Goal: Task Accomplishment & Management: Manage account settings

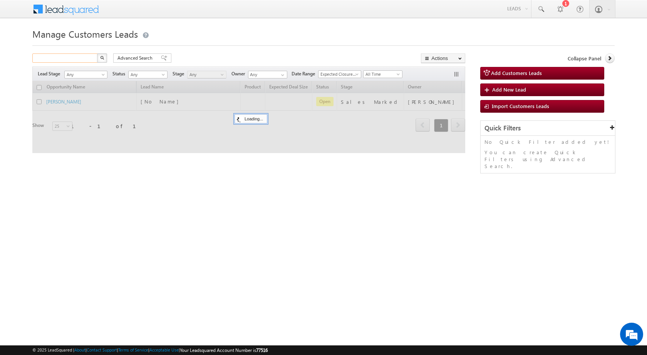
click at [90, 60] on input "text" at bounding box center [65, 58] width 66 height 9
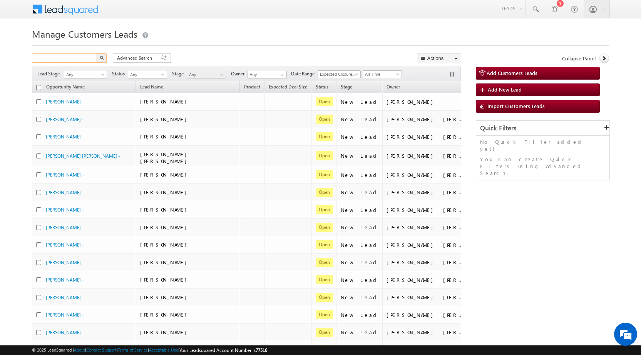
paste input "937641"
type input "937641"
click at [100, 60] on button "button" at bounding box center [102, 58] width 10 height 9
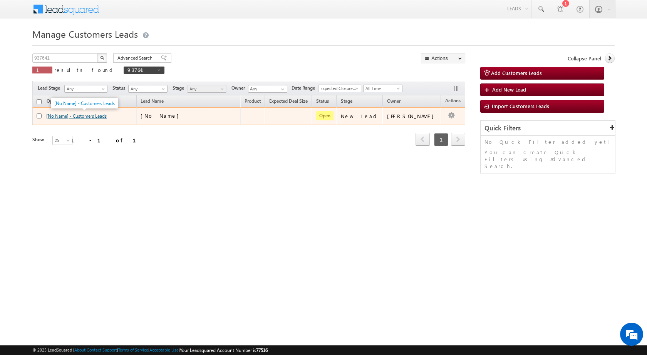
click at [69, 116] on link "[No Name] - Customers Leads" at bounding box center [76, 116] width 60 height 6
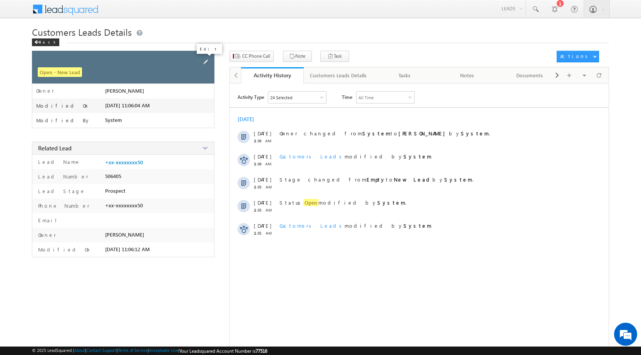
click at [208, 61] on span at bounding box center [205, 62] width 8 height 8
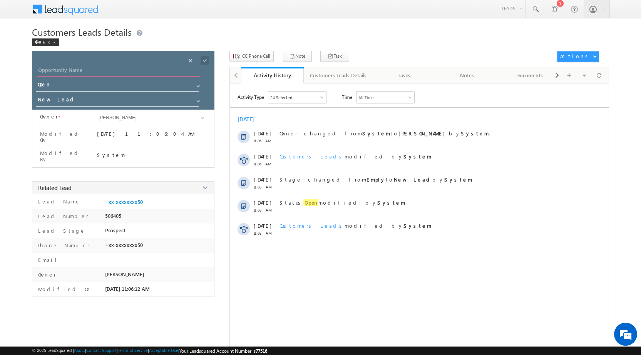
click at [73, 75] on input "Opportunity Name" at bounding box center [119, 71] width 164 height 11
paste input "Kailash Ji"
type input "Kailash Ji"
drag, startPoint x: 197, startPoint y: 99, endPoint x: 193, endPoint y: 99, distance: 3.9
click at [197, 99] on span at bounding box center [198, 101] width 6 height 6
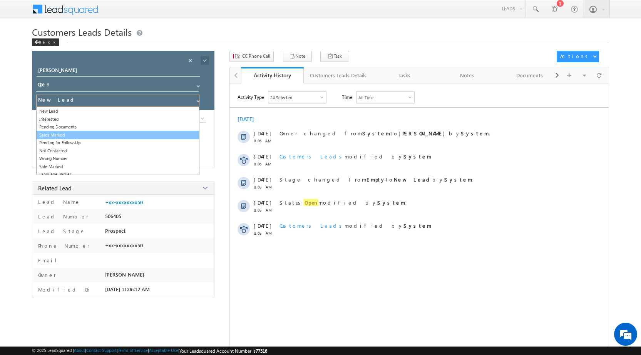
click at [127, 132] on link "Sales Marked" at bounding box center [117, 135] width 163 height 9
type input "Sales Marked"
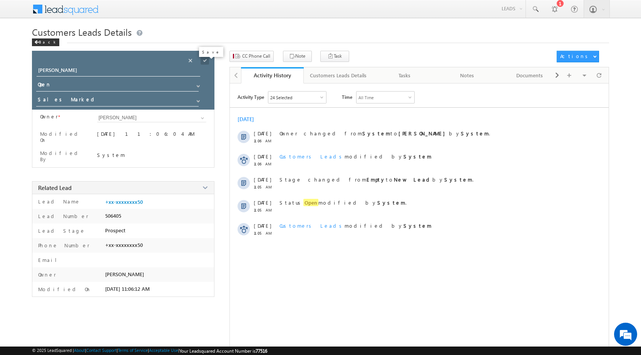
click at [204, 60] on span at bounding box center [205, 60] width 8 height 8
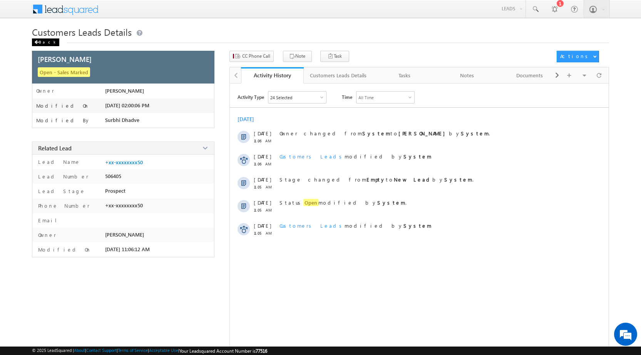
click at [37, 40] on div "Back" at bounding box center [45, 43] width 27 height 8
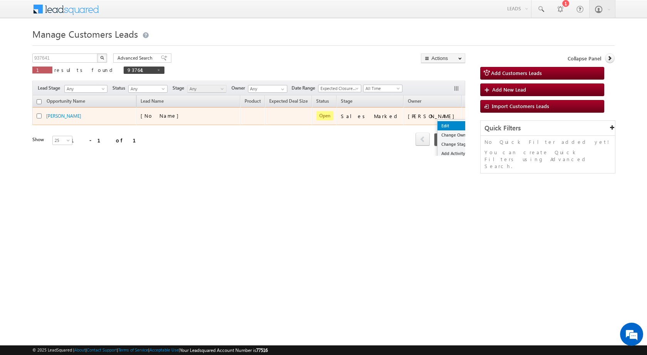
click at [438, 122] on link "Edit" at bounding box center [457, 125] width 39 height 9
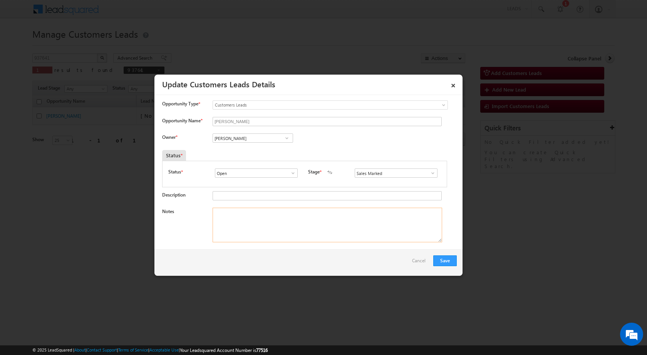
click at [273, 229] on textarea "Notes" at bounding box center [328, 225] width 230 height 35
paste textarea "Mobile - 9784007150 / Name - Kailash Ji Amarpadam / Registry / Nagar Nigam / MA…"
type textarea "Mobile - 9784007150 / Name - Kailash Ji Amarpadam / Registry / Nagar Nigam / MA…"
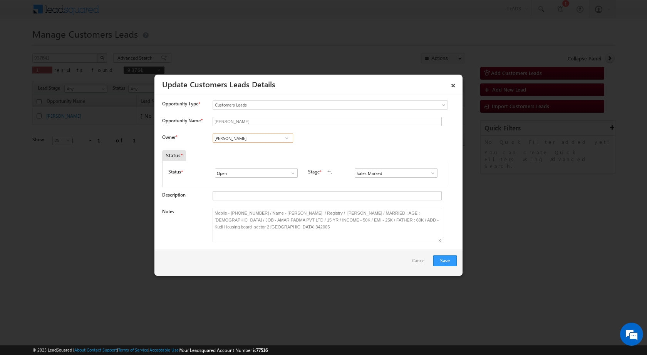
click at [236, 141] on input "[PERSON_NAME]" at bounding box center [253, 138] width 80 height 9
paste input "moolchand.sharma1@sgrlimited.in"
click at [236, 149] on link "Mool Chand Sharma moolchand.sharma1@sgrlimited.in" at bounding box center [253, 150] width 80 height 15
type input "Mool Chand Sharma"
click at [330, 156] on div "Status *" at bounding box center [267, 155] width 211 height 11
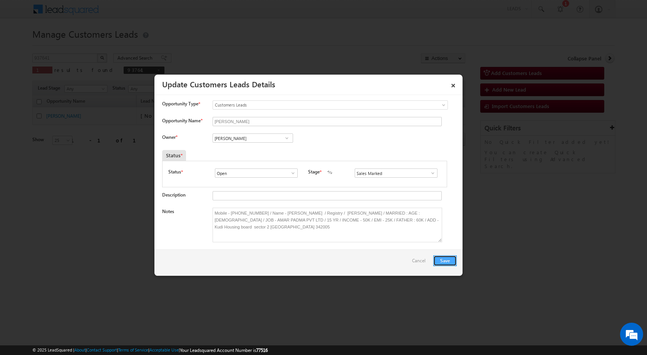
click at [436, 261] on button "Save" at bounding box center [444, 261] width 23 height 11
